Goal: Task Accomplishment & Management: Manage account settings

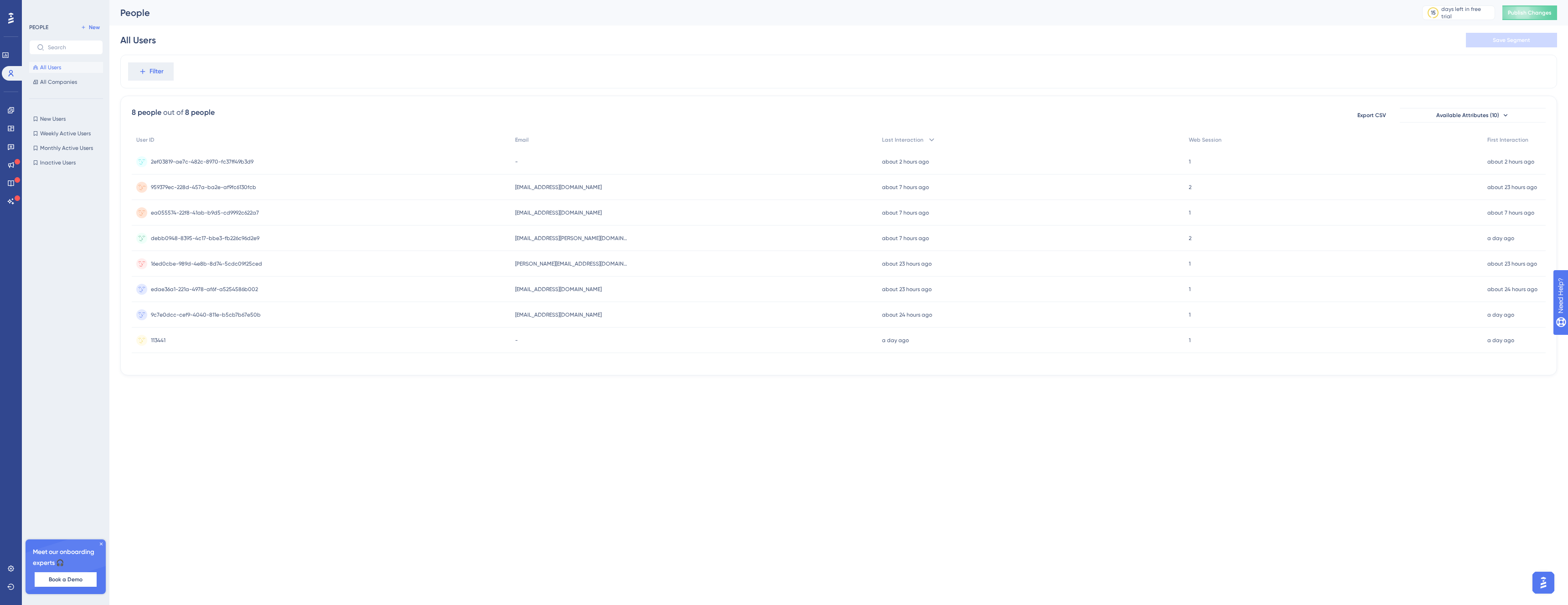
click at [353, 187] on div "959379ec-228d-457a-ba2e-af9fc6130fcb 959379ec-228d-457a-ba2e-af9fc6130fcb" at bounding box center [321, 187] width 379 height 26
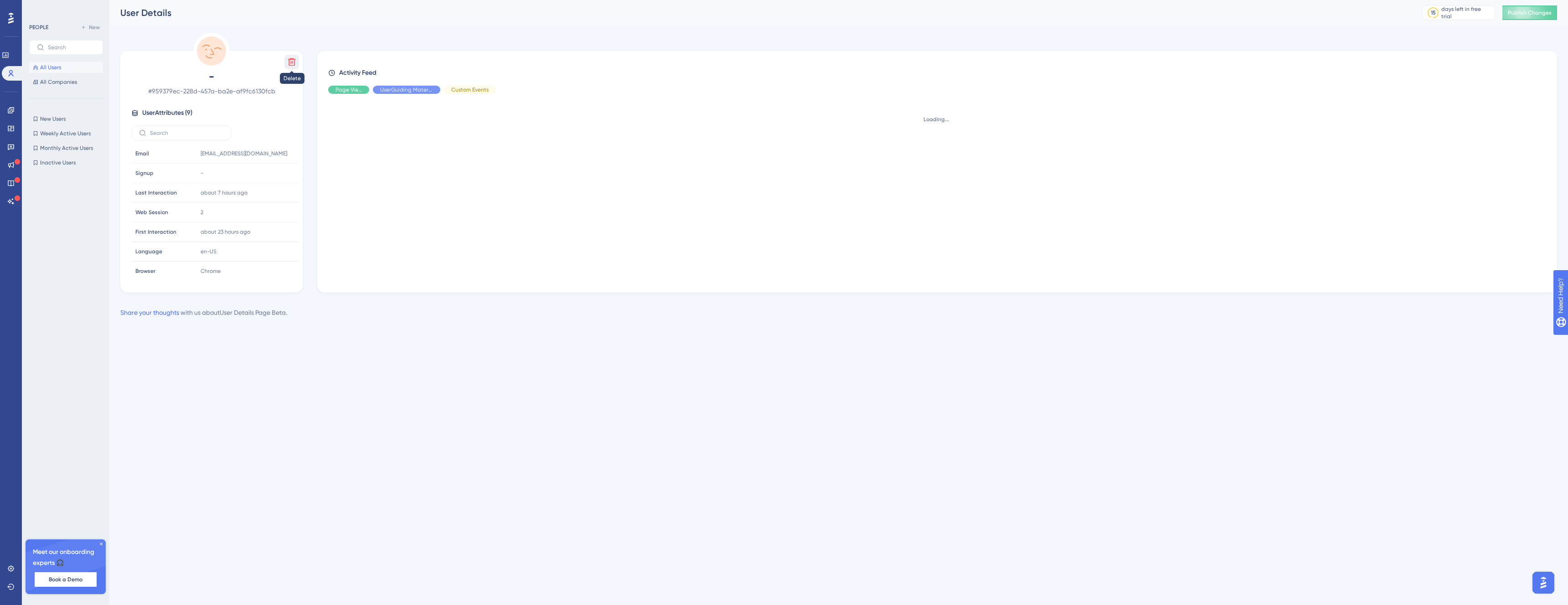
click at [296, 61] on div "Delete - # 959379ec-228d-457a-ba2e-af9fc6130fcb User Attributes ( 9 ) Email Ema…" at bounding box center [839, 175] width 1437 height 285
click at [293, 59] on icon at bounding box center [292, 62] width 8 height 8
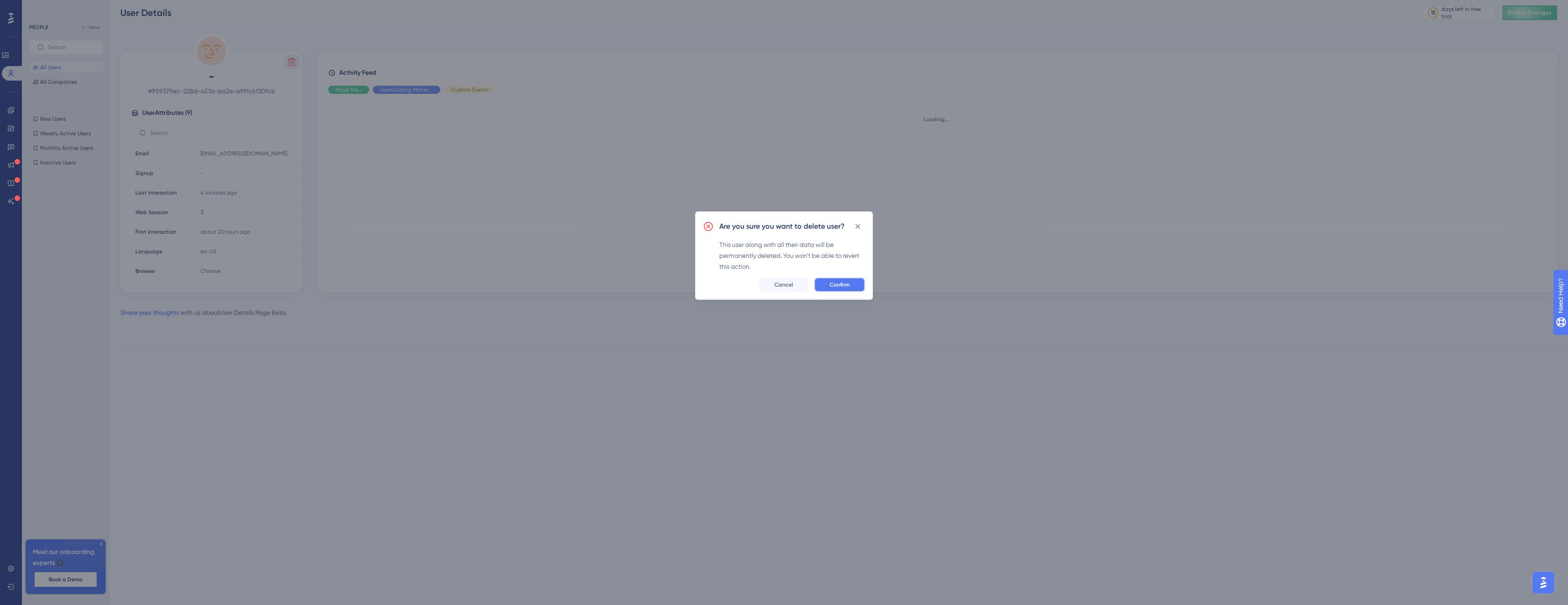
click at [844, 286] on span "Confirm" at bounding box center [839, 285] width 20 height 7
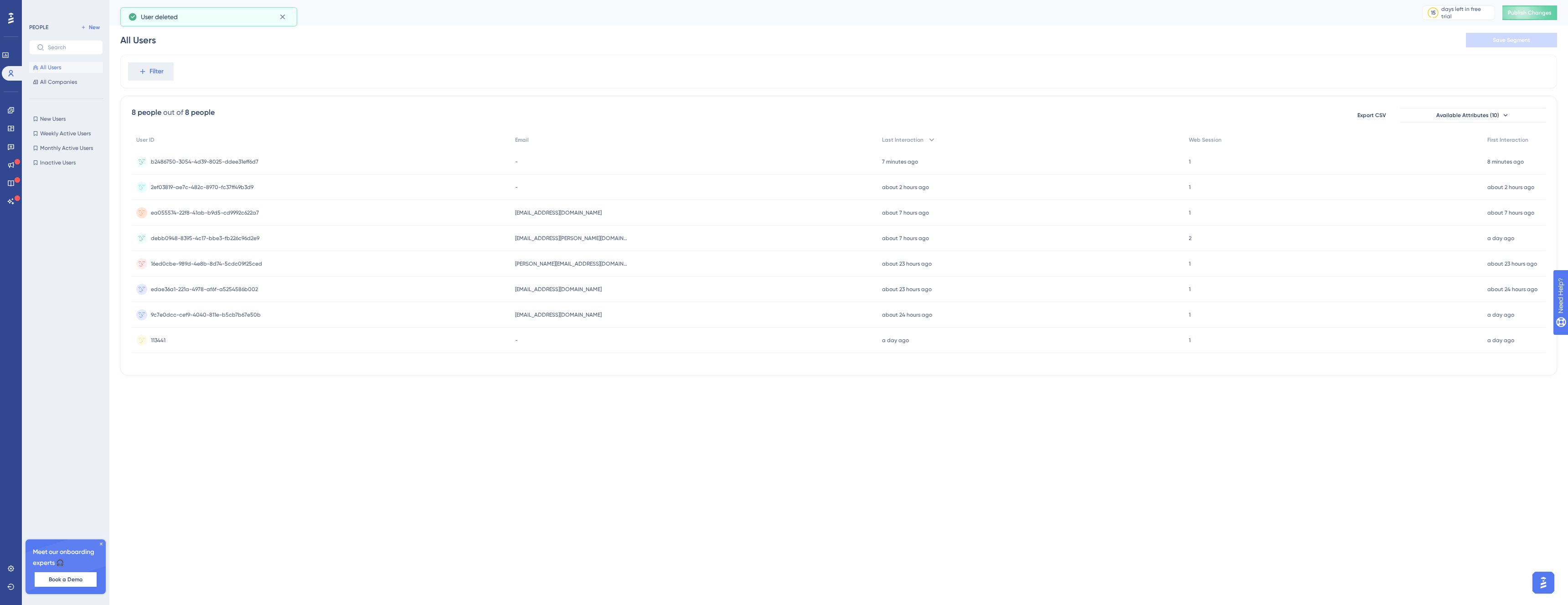
click at [43, 64] on span "All Users" at bounding box center [51, 68] width 21 height 7
click at [261, 160] on div "b2486750-3054-4d39-8025-ddee31eff6d7 b2486750-3054-4d39-8025-ddee31eff6d7" at bounding box center [321, 162] width 379 height 26
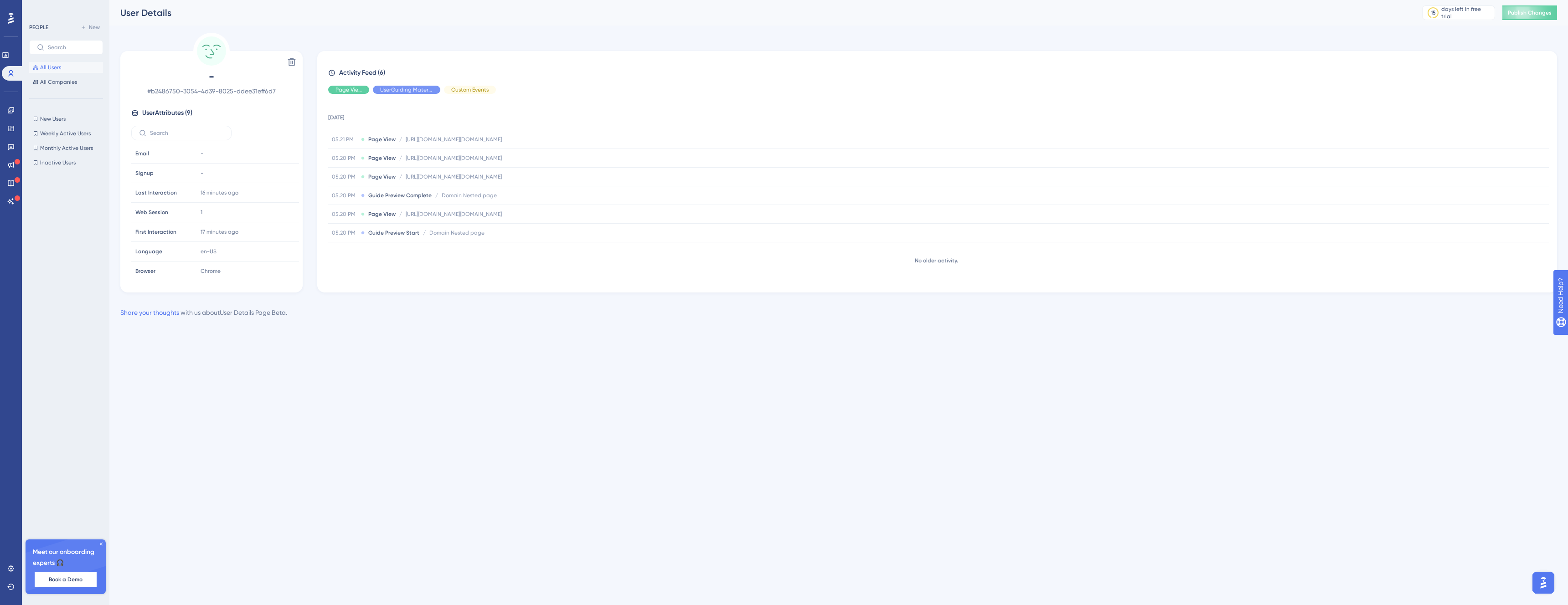
click at [54, 61] on div "PEOPLE New All Users All Companies" at bounding box center [66, 55] width 74 height 66
click at [79, 66] on button "All Users" at bounding box center [66, 68] width 74 height 11
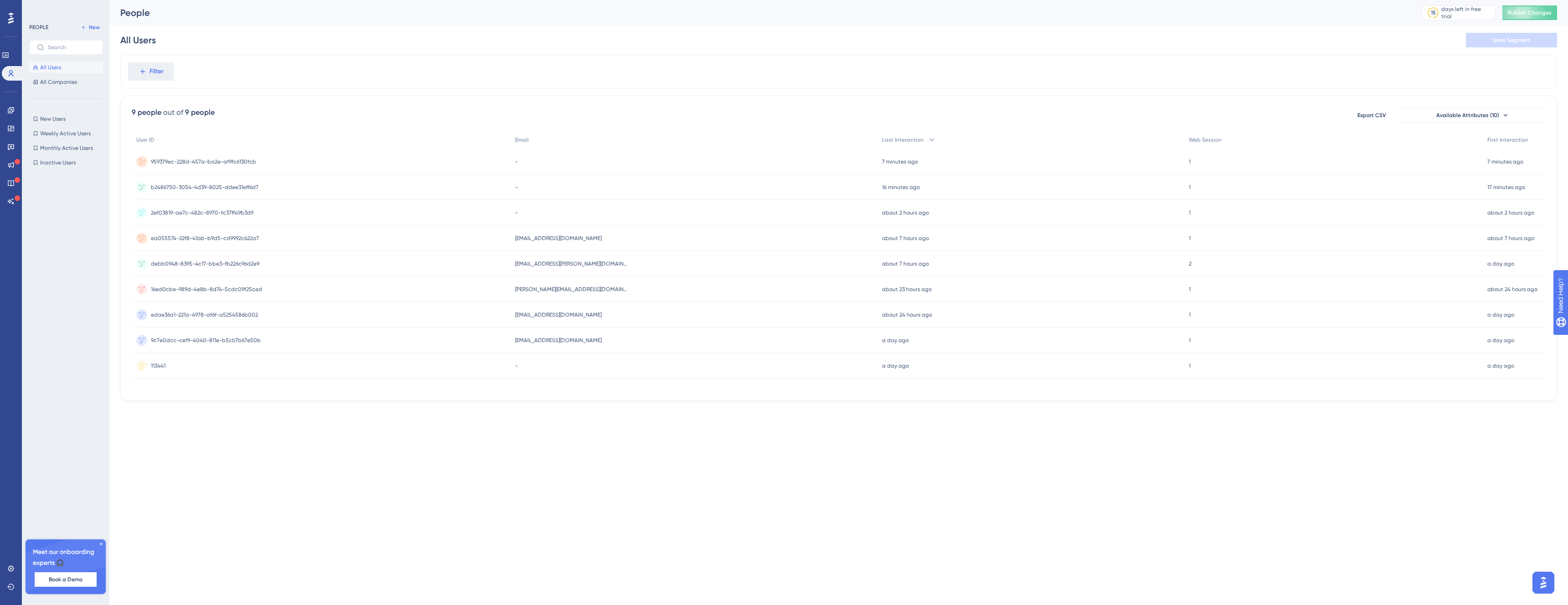
click at [508, 153] on div "959379ec-228d-457a-ba2e-af9fc6130fcb 959379ec-228d-457a-ba2e-af9fc6130fcb" at bounding box center [321, 162] width 379 height 26
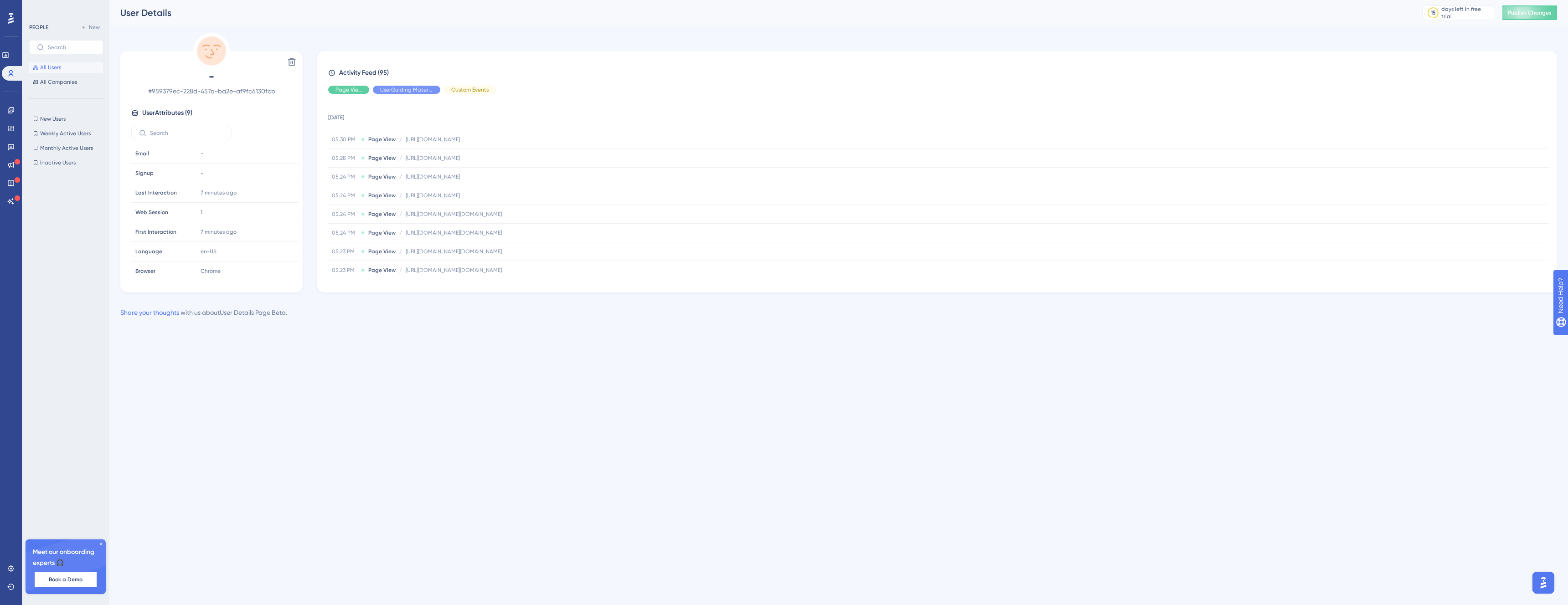
click at [61, 70] on button "All Users" at bounding box center [66, 68] width 74 height 11
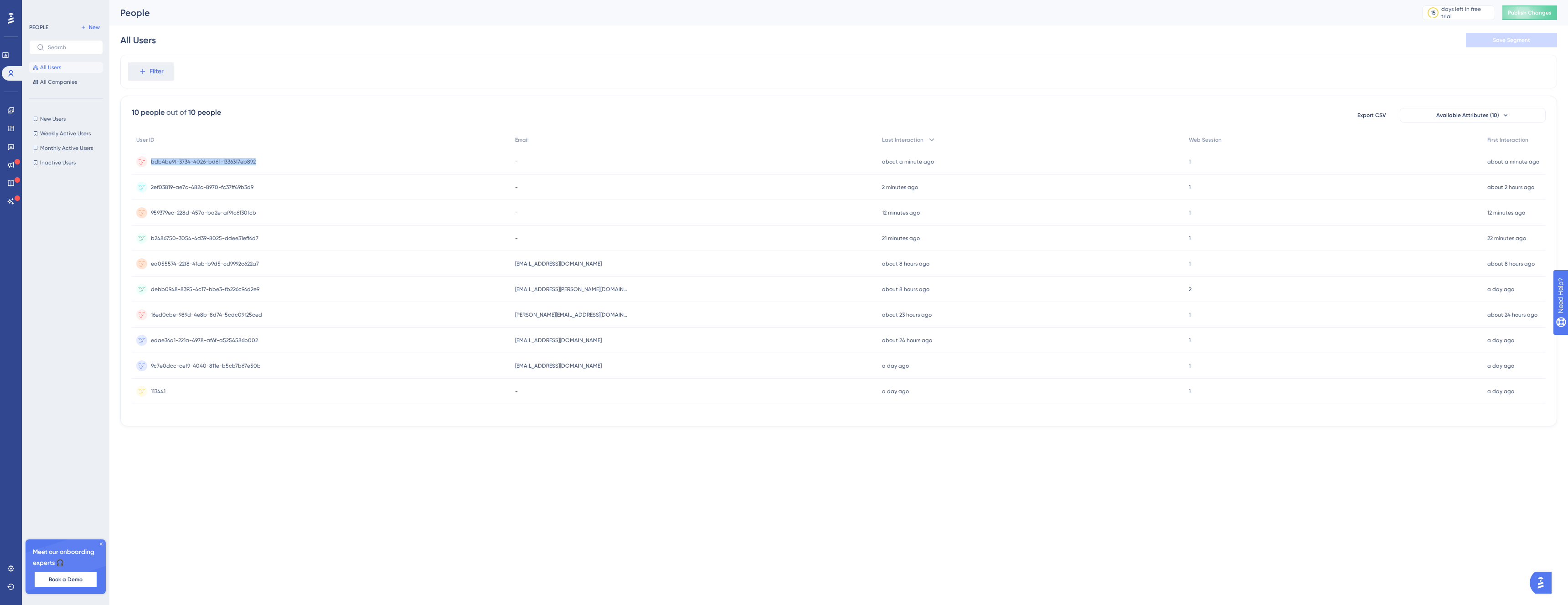
drag, startPoint x: 259, startPoint y: 162, endPoint x: 149, endPoint y: 159, distance: 110.0
click at [149, 159] on div "bdb4be9f-3734-4026-bd6f-1336317eb892 bdb4be9f-3734-4026-bd6f-1336317eb892" at bounding box center [321, 162] width 379 height 26
copy span "bdb4be9f-3734-4026-bd6f-1336317eb892"
